Goal: Transaction & Acquisition: Purchase product/service

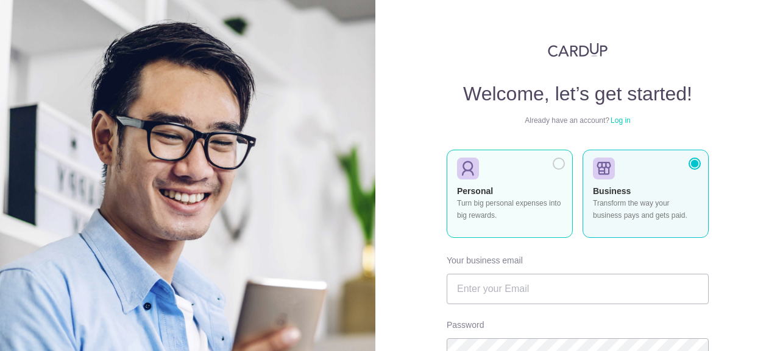
click at [530, 167] on div at bounding box center [505, 169] width 96 height 19
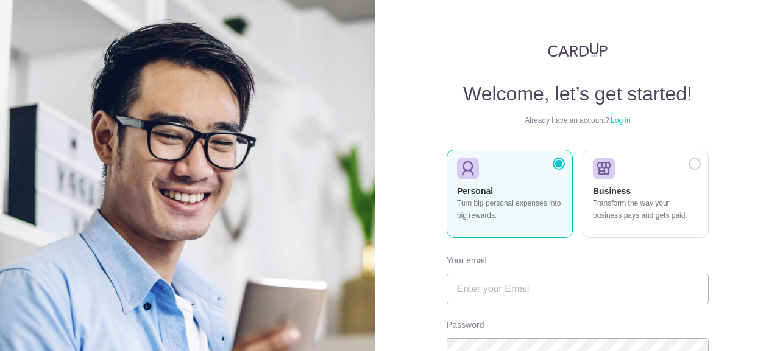
click at [553, 166] on div at bounding box center [558, 164] width 12 height 12
click at [541, 300] on input "text" at bounding box center [577, 289] width 262 height 30
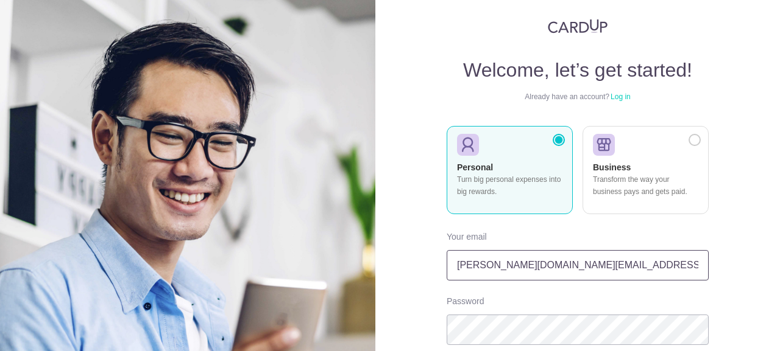
type input "Cheryl.yeo.pw@gmail.com"
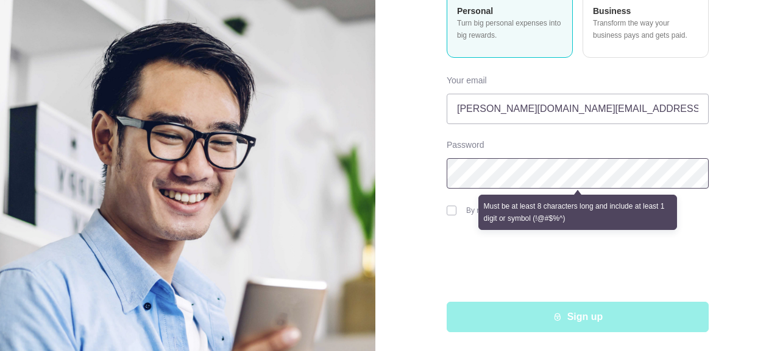
scroll to position [159, 0]
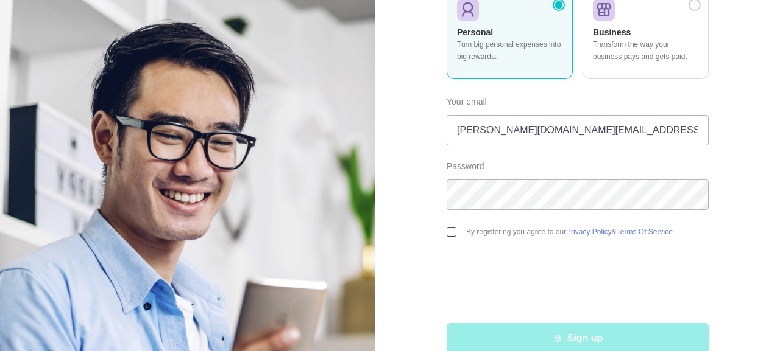
click at [449, 227] on input "checkbox" at bounding box center [451, 232] width 10 height 10
click at [449, 230] on input "checkbox" at bounding box center [451, 232] width 10 height 10
checkbox input "true"
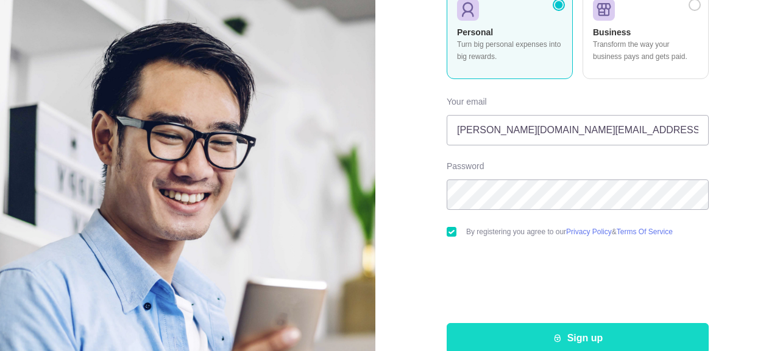
scroll to position [180, 0]
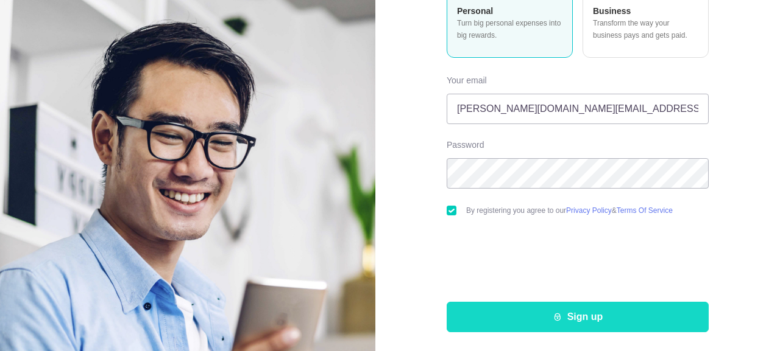
click at [587, 314] on button "Sign up" at bounding box center [577, 317] width 262 height 30
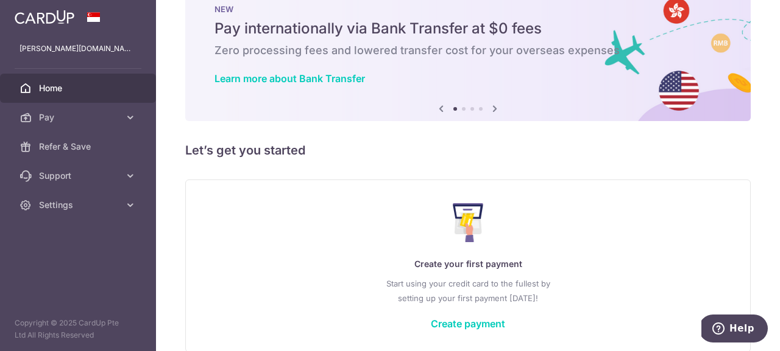
scroll to position [93, 0]
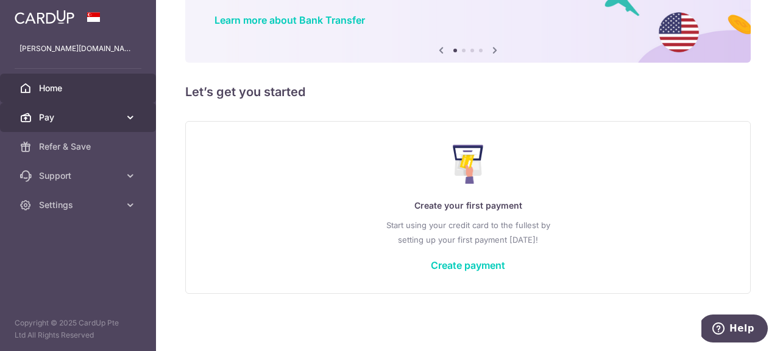
click at [74, 118] on span "Pay" at bounding box center [79, 117] width 80 height 12
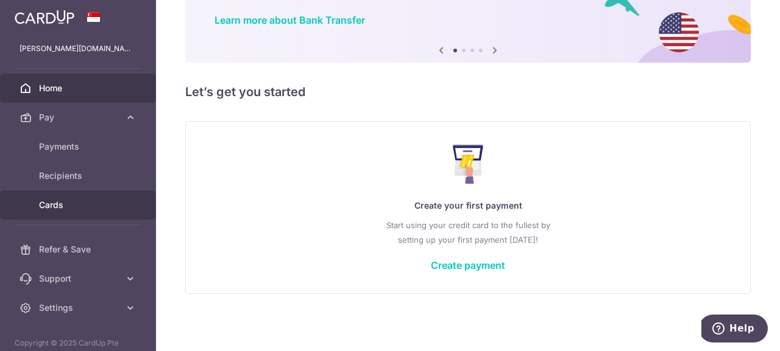
click at [69, 201] on span "Cards" at bounding box center [79, 205] width 80 height 12
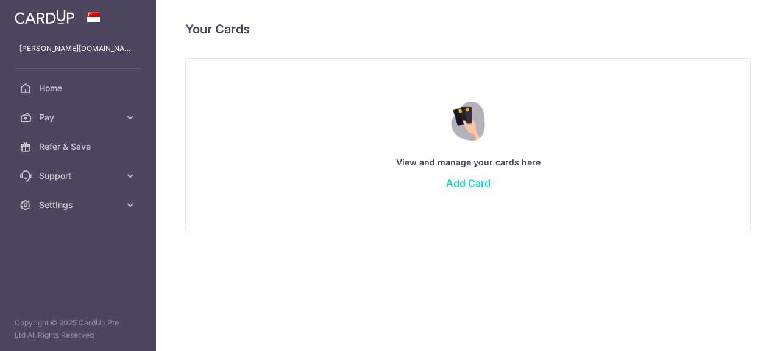
click at [474, 181] on link "Add Card" at bounding box center [468, 183] width 44 height 12
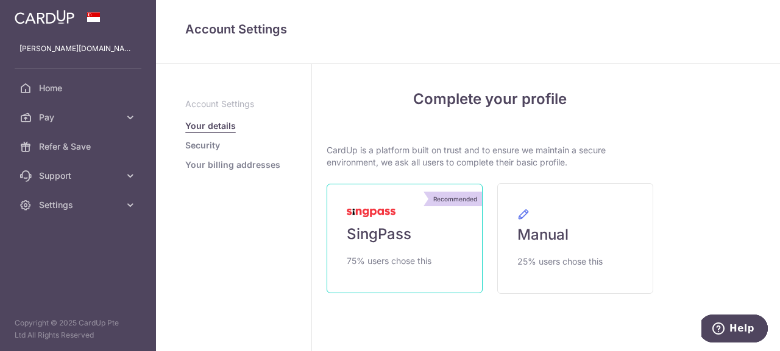
click at [431, 229] on link "Recommended SingPass 75% users chose this" at bounding box center [404, 239] width 156 height 110
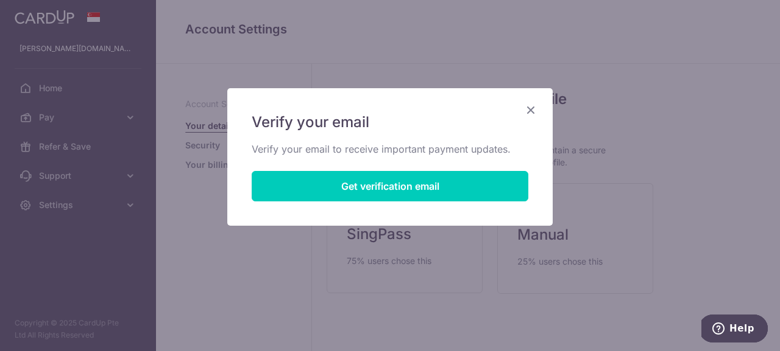
click at [457, 182] on button "Get verification email" at bounding box center [390, 186] width 276 height 30
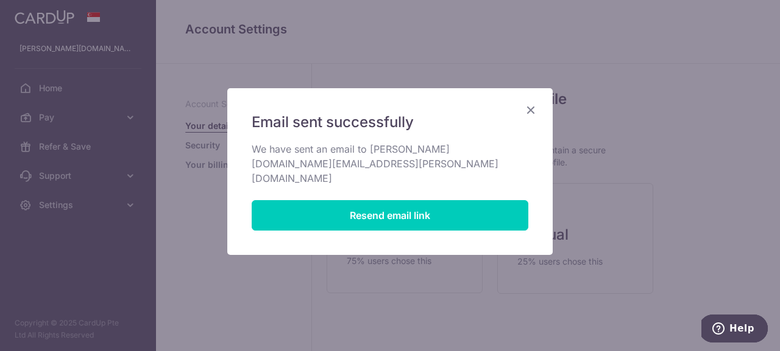
click at [529, 114] on icon "Close" at bounding box center [530, 109] width 15 height 15
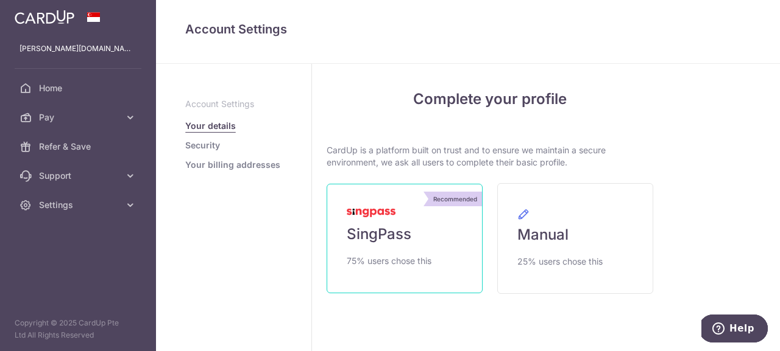
click at [404, 255] on span "75% users chose this" at bounding box center [389, 261] width 85 height 15
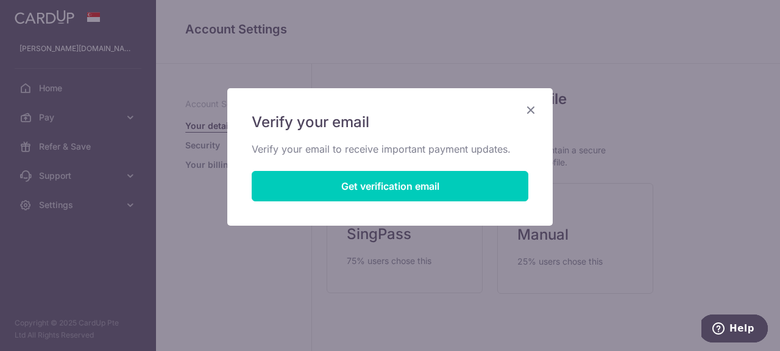
click at [527, 112] on icon "Close" at bounding box center [530, 109] width 15 height 15
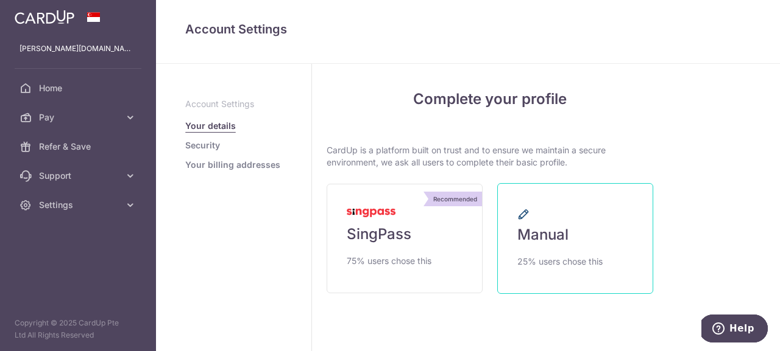
click at [551, 260] on span "25% users chose this" at bounding box center [559, 262] width 85 height 15
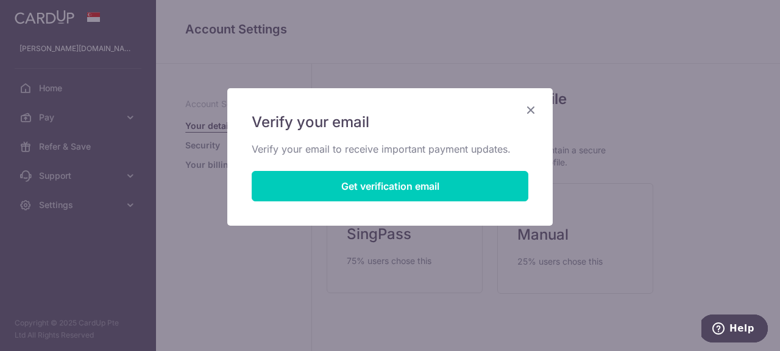
click at [533, 114] on icon "Close" at bounding box center [530, 109] width 15 height 15
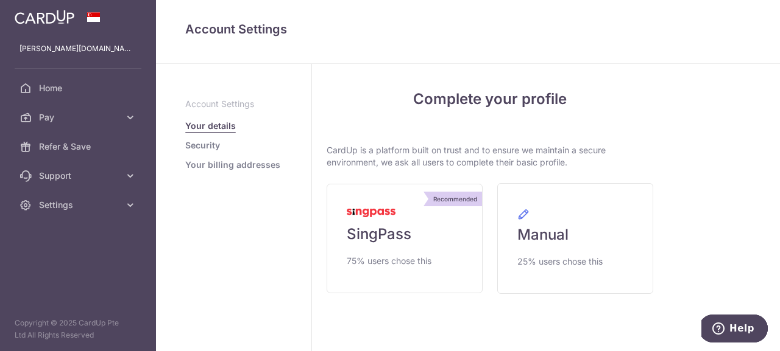
click at [195, 149] on link "Security" at bounding box center [202, 145] width 35 height 12
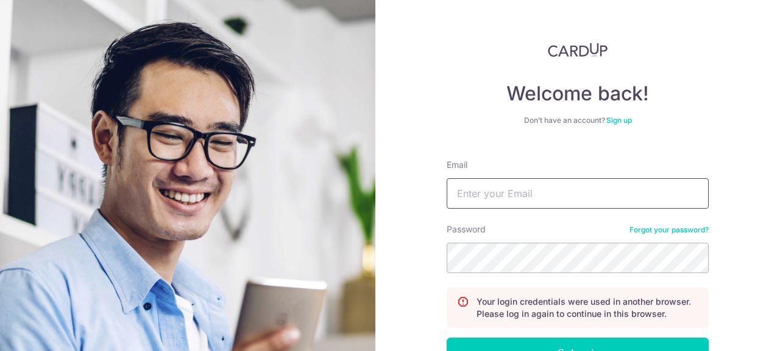
type input "Cheryl.yeo.pw@gmail.com"
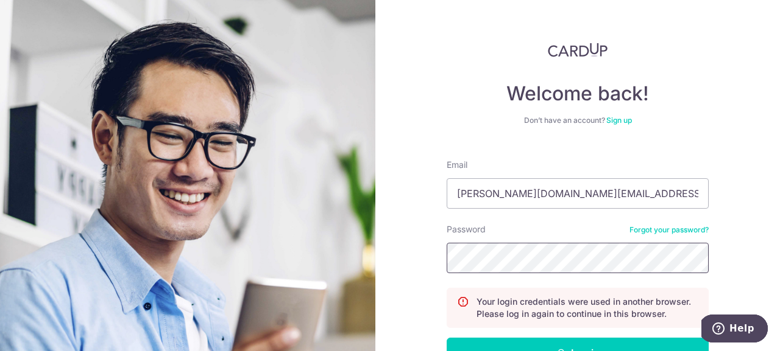
scroll to position [68, 0]
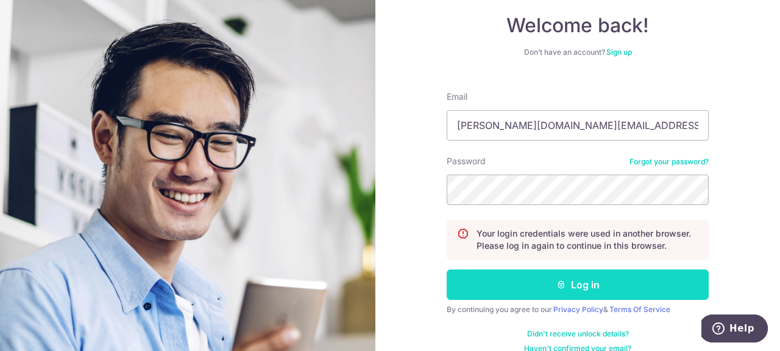
click at [652, 286] on button "Log in" at bounding box center [577, 285] width 262 height 30
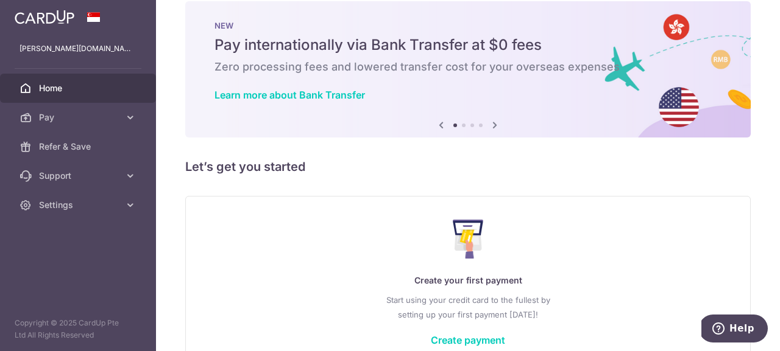
scroll to position [93, 0]
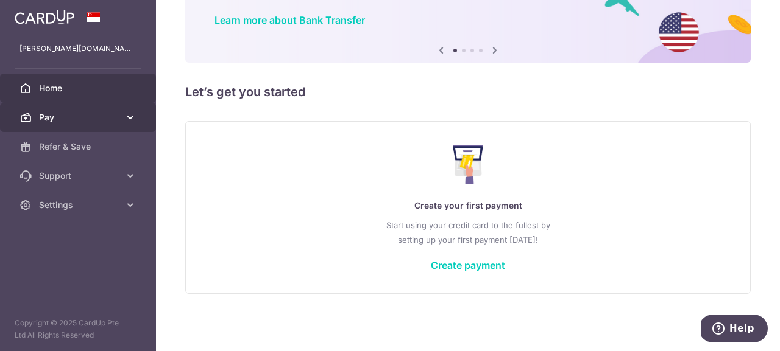
click at [82, 120] on span "Pay" at bounding box center [79, 117] width 80 height 12
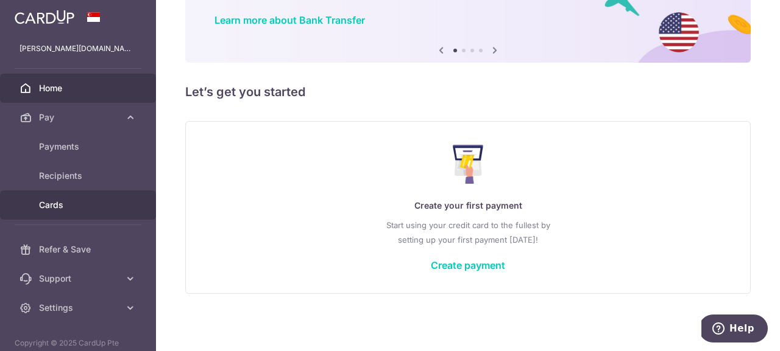
click at [72, 203] on span "Cards" at bounding box center [79, 205] width 80 height 12
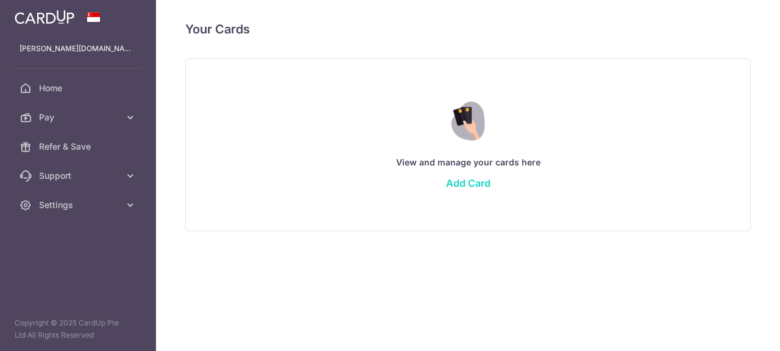
click at [488, 183] on link "Add Card" at bounding box center [468, 183] width 44 height 12
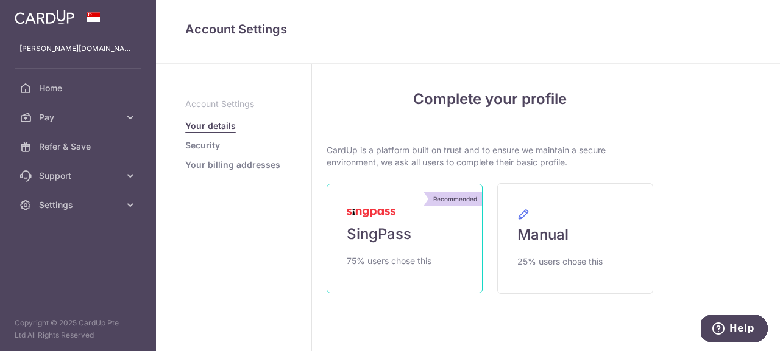
click at [390, 236] on span "SingPass" at bounding box center [379, 234] width 65 height 19
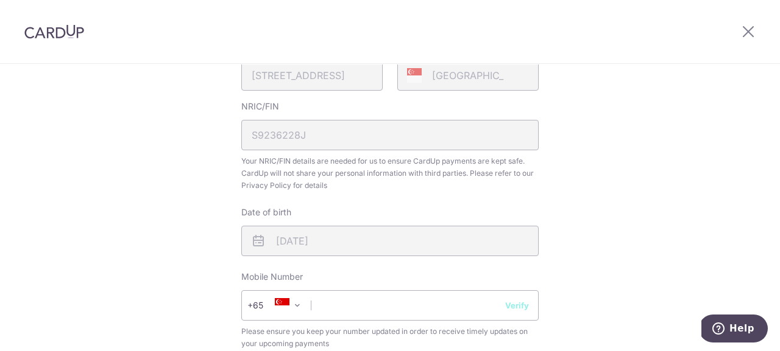
scroll to position [425, 0]
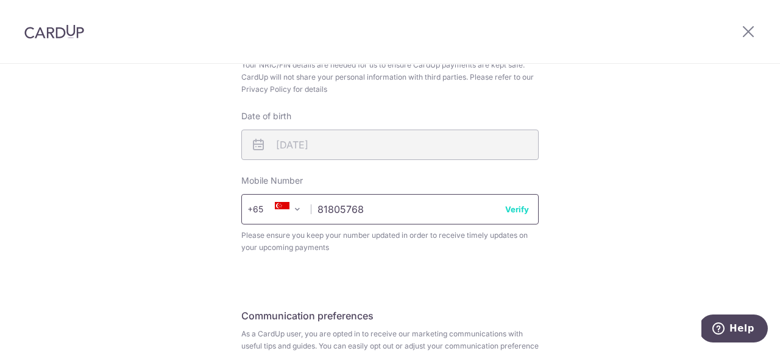
type input "81805768"
click at [518, 205] on button "Verify" at bounding box center [517, 209] width 24 height 12
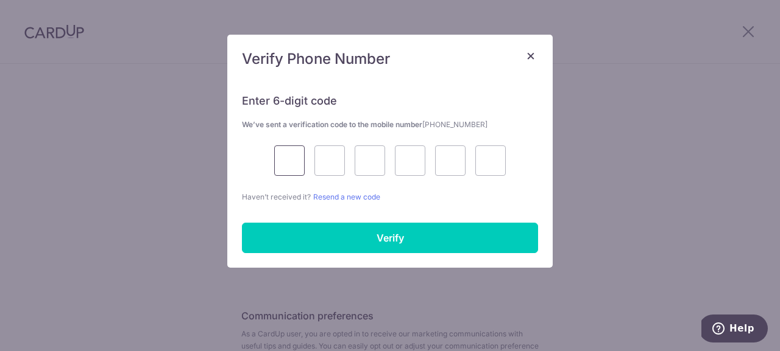
click at [286, 160] on input "text" at bounding box center [289, 161] width 30 height 30
type input "6"
type input "7"
type input "1"
type input "5"
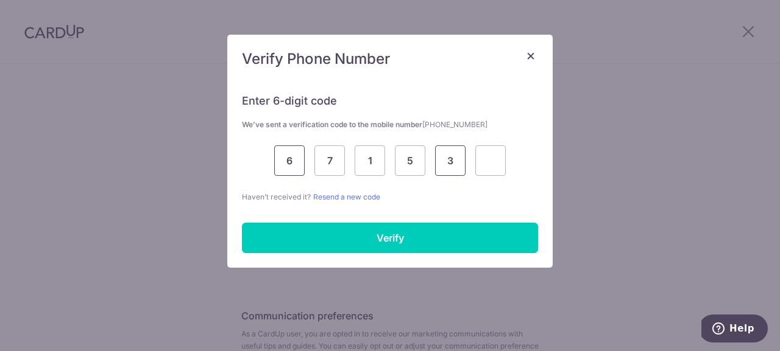
type input "3"
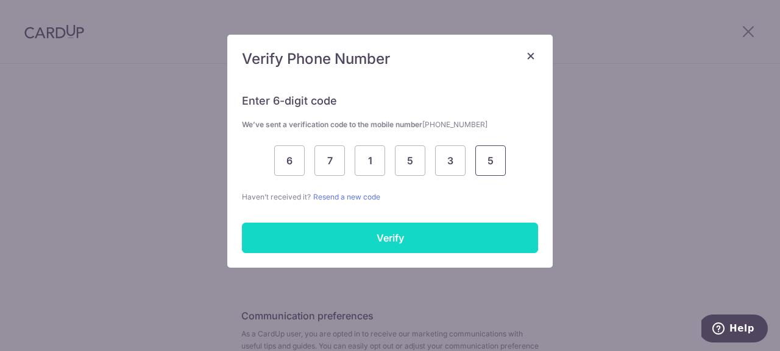
type input "5"
click at [331, 239] on input "Verify" at bounding box center [390, 238] width 296 height 30
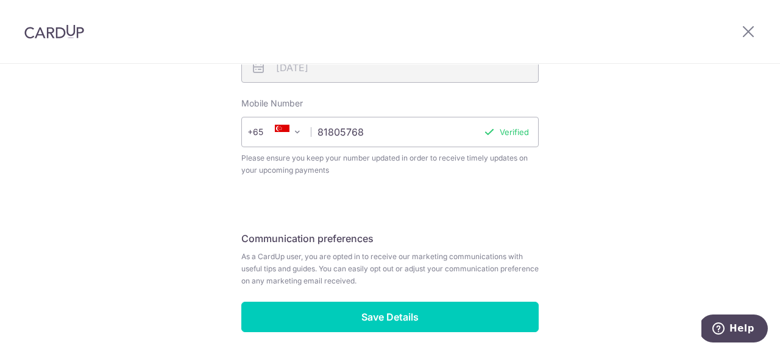
scroll to position [541, 0]
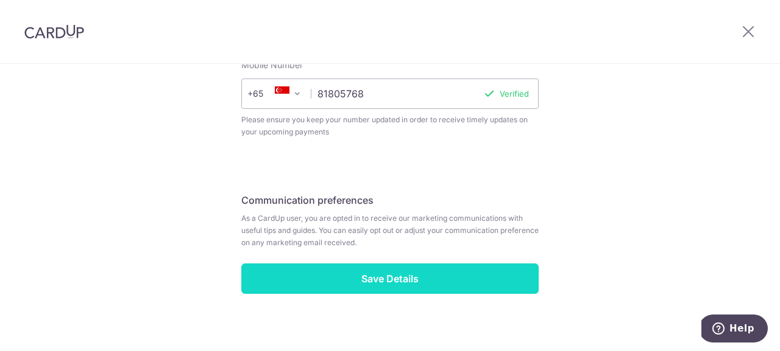
click at [420, 274] on input "Save Details" at bounding box center [389, 279] width 297 height 30
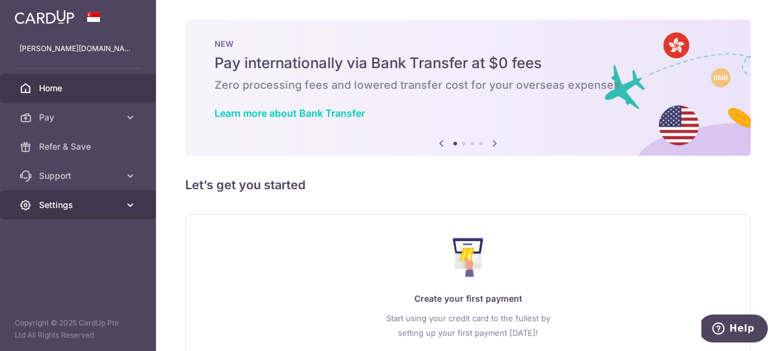
click at [86, 199] on span "Settings" at bounding box center [79, 205] width 80 height 12
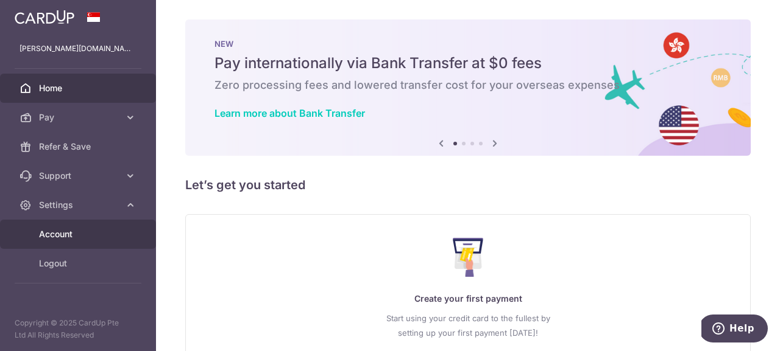
click at [77, 231] on span "Account" at bounding box center [79, 234] width 80 height 12
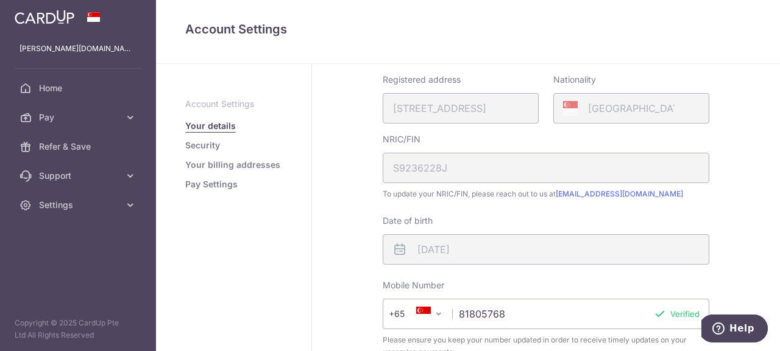
scroll to position [420, 0]
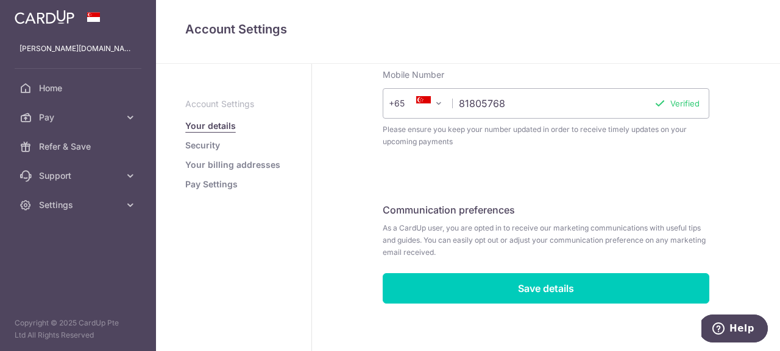
click at [216, 148] on link "Security" at bounding box center [202, 145] width 35 height 12
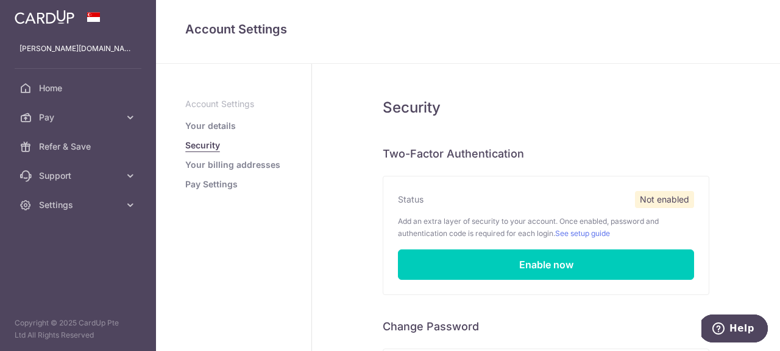
scroll to position [138, 0]
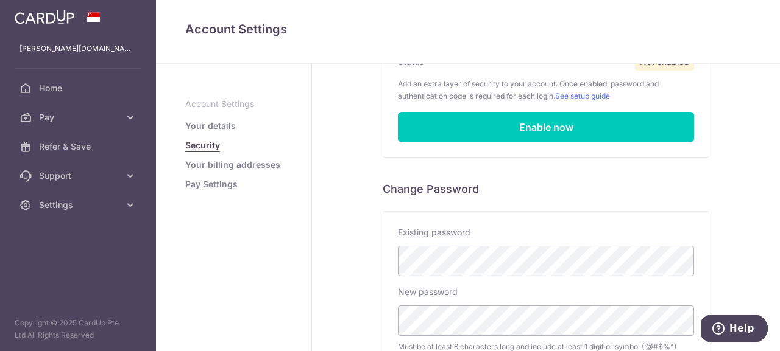
click at [202, 164] on link "Your billing addresses" at bounding box center [232, 165] width 95 height 12
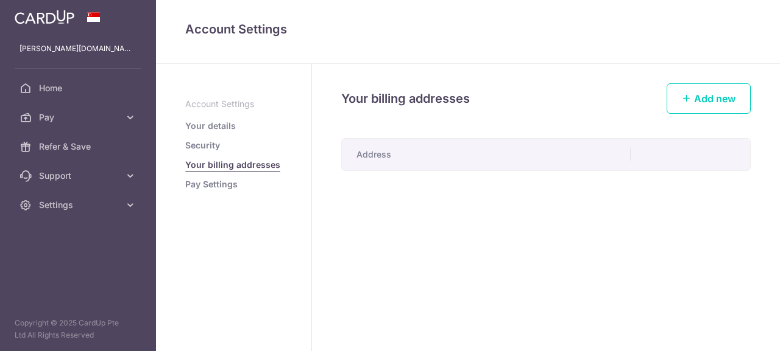
click at [428, 149] on th "Address" at bounding box center [486, 155] width 289 height 32
click at [686, 104] on link "Add new" at bounding box center [708, 98] width 84 height 30
click at [707, 100] on span "Add new" at bounding box center [714, 99] width 41 height 12
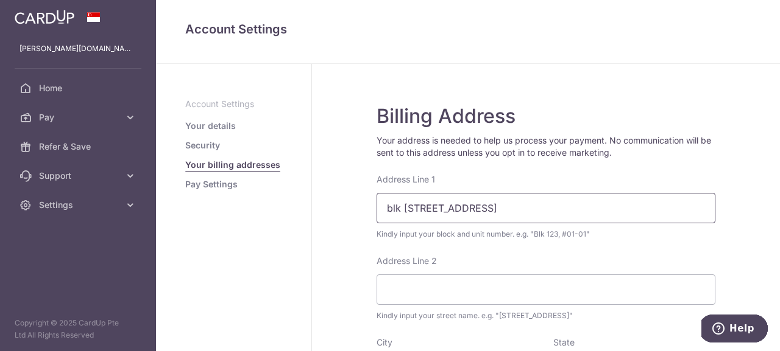
drag, startPoint x: 454, startPoint y: 203, endPoint x: 553, endPoint y: 199, distance: 99.3
click at [553, 199] on input "blk 122c sengkang east way" at bounding box center [545, 208] width 339 height 30
click at [553, 200] on input "blk 122c sengkang east way" at bounding box center [545, 208] width 339 height 30
click at [552, 220] on input "blk 122c sengkang east way" at bounding box center [545, 208] width 339 height 30
type input "blk 122c, #12-37"
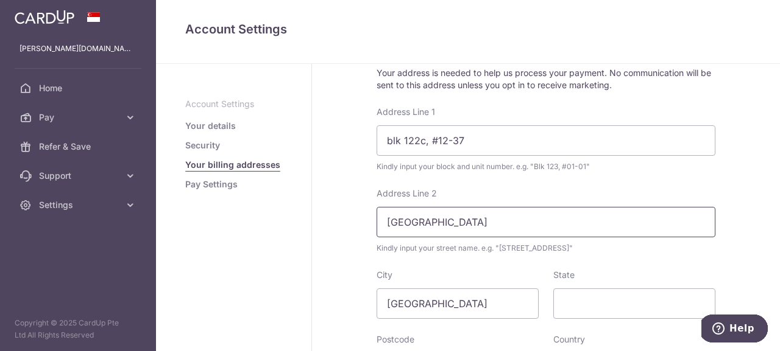
scroll to position [149, 0]
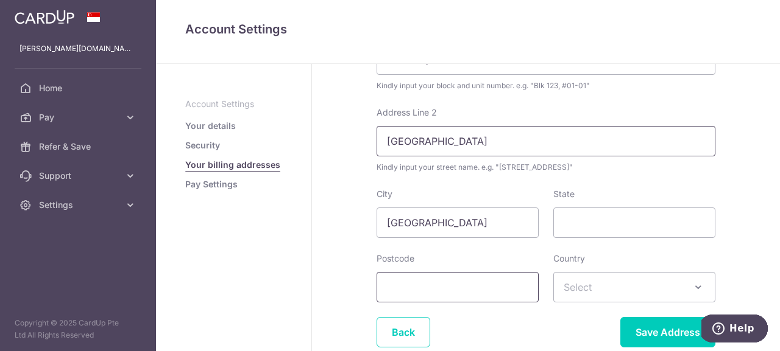
type input "sengkang east way"
type input "543122"
click at [651, 291] on span "Select" at bounding box center [634, 287] width 161 height 29
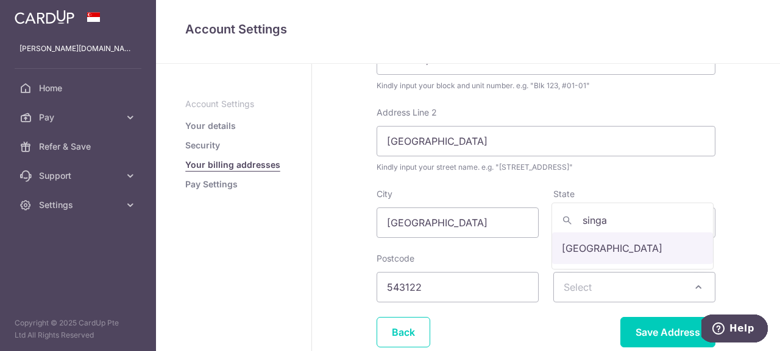
type input "singa"
select select "199"
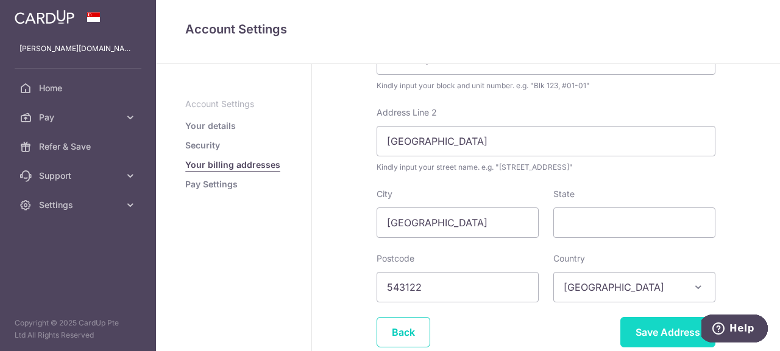
click at [644, 333] on input "Save Address" at bounding box center [667, 332] width 95 height 30
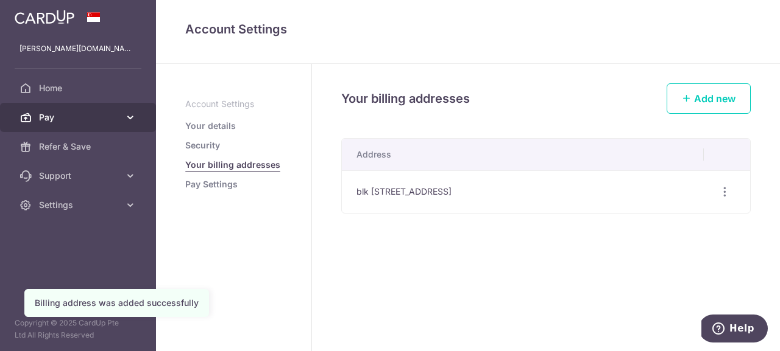
click at [121, 121] on link "Pay" at bounding box center [78, 117] width 156 height 29
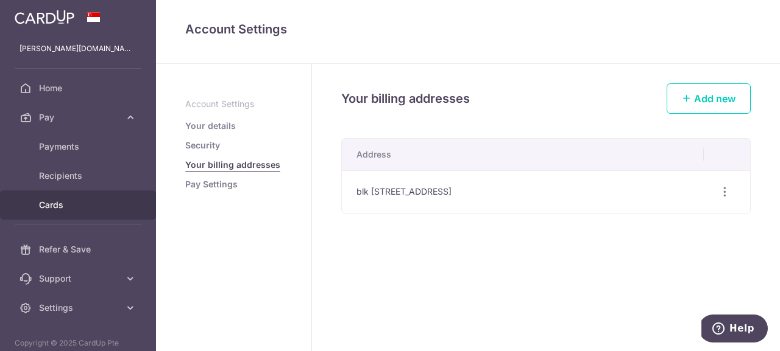
click at [65, 206] on span "Cards" at bounding box center [79, 205] width 80 height 12
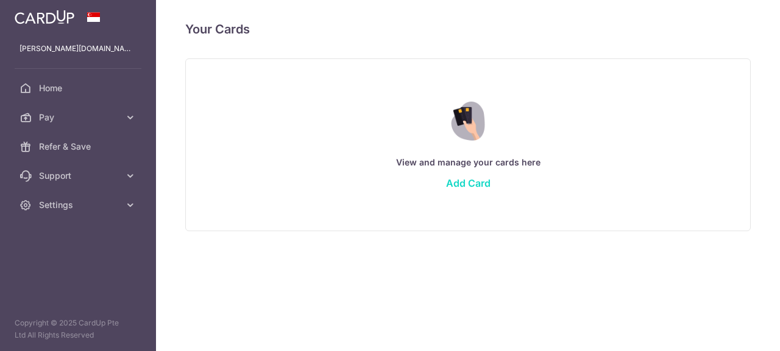
click at [459, 189] on link "Add Card" at bounding box center [468, 183] width 44 height 12
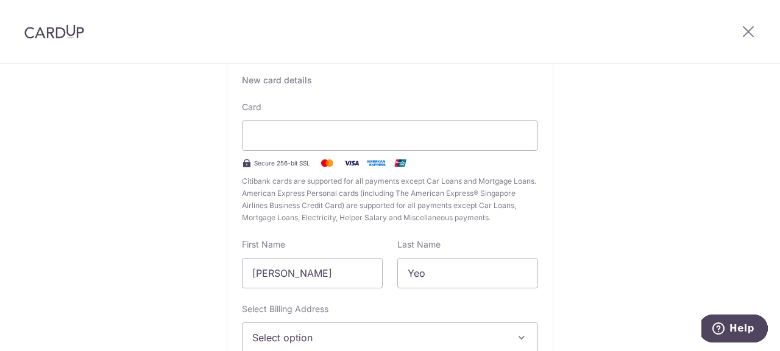
scroll to position [181, 0]
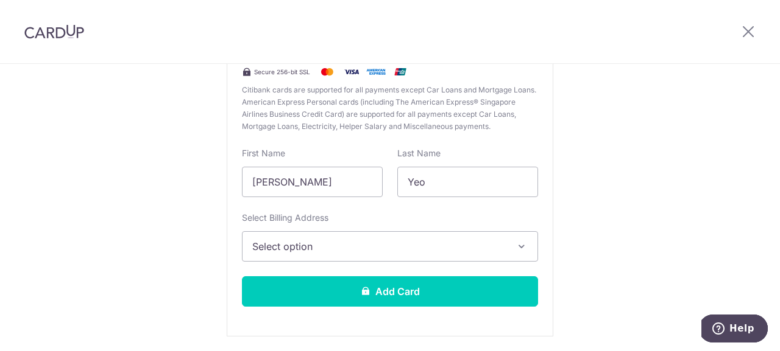
click at [406, 246] on span "Select option" at bounding box center [378, 246] width 253 height 15
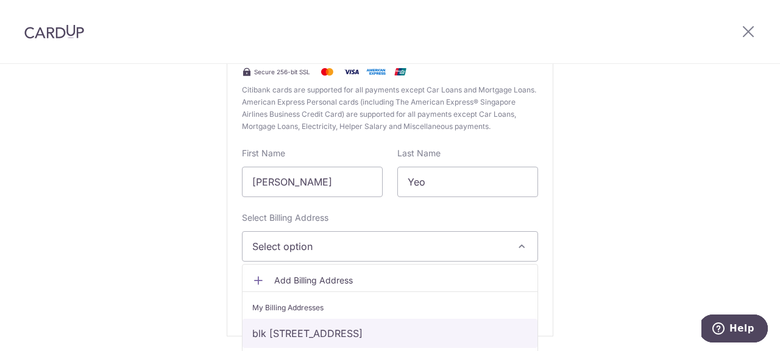
click at [365, 327] on link "blk 122c, #12-37, sengkang east way, Singapore, Singapore-543122" at bounding box center [389, 333] width 295 height 29
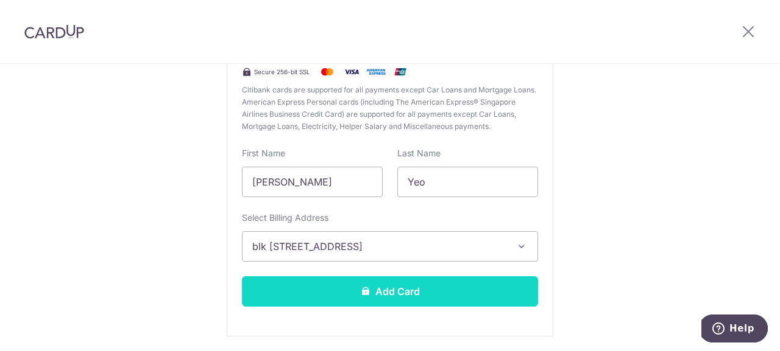
click at [473, 281] on button "Add Card" at bounding box center [390, 291] width 296 height 30
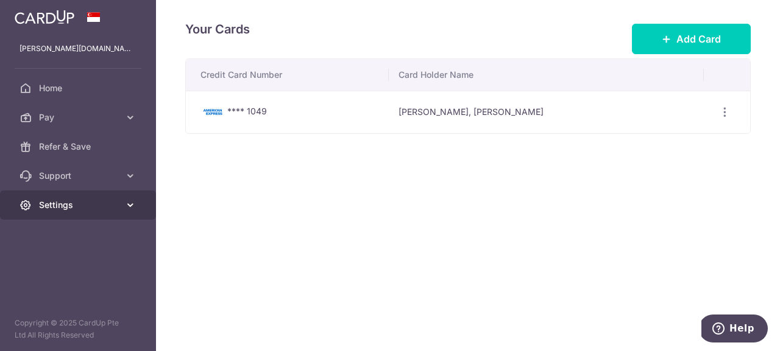
click at [121, 211] on link "Settings" at bounding box center [78, 205] width 156 height 29
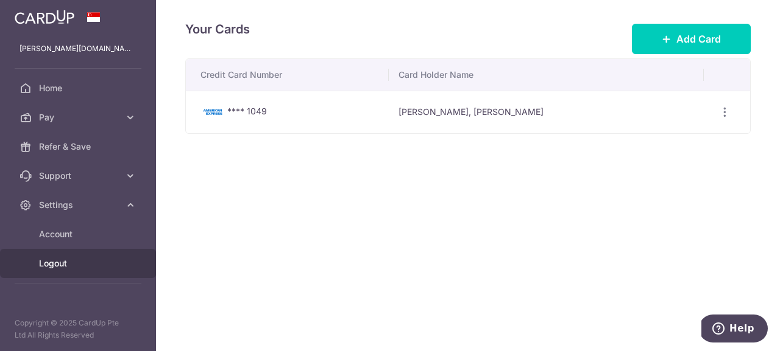
click at [119, 262] on span "Logout" at bounding box center [79, 264] width 80 height 12
